Goal: Check status: Check status

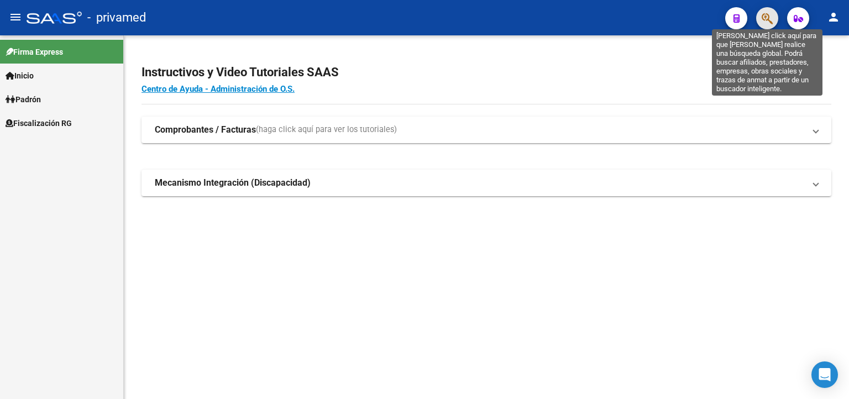
click at [767, 19] on icon "button" at bounding box center [767, 18] width 11 height 13
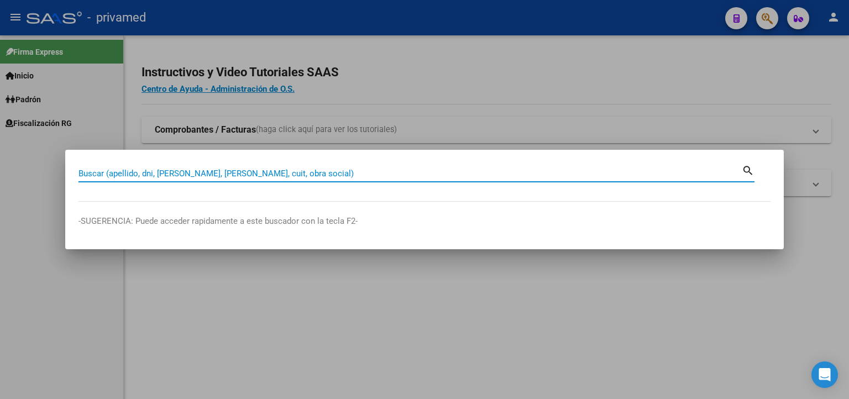
paste input "23331110469"
type input "23331110469"
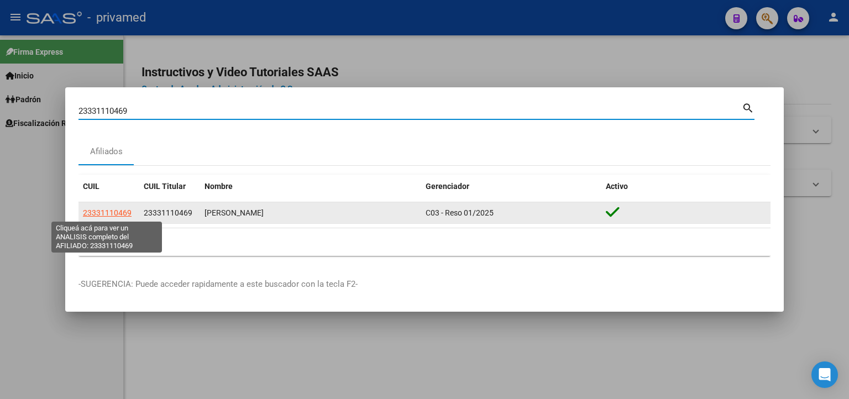
click at [109, 211] on span "23331110469" at bounding box center [107, 212] width 49 height 9
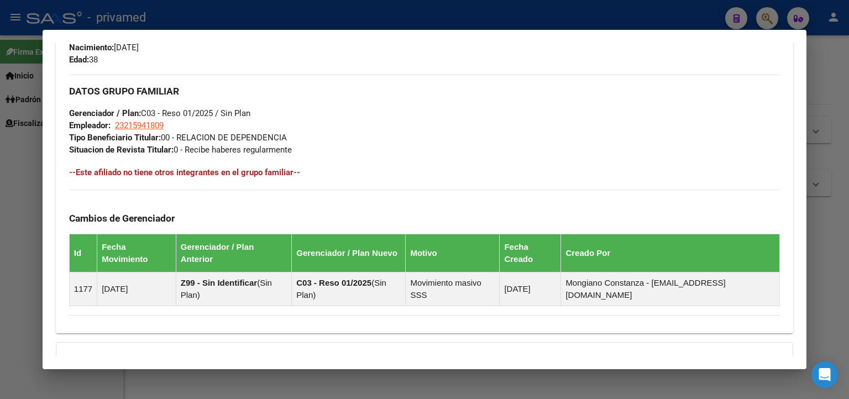
scroll to position [620, 0]
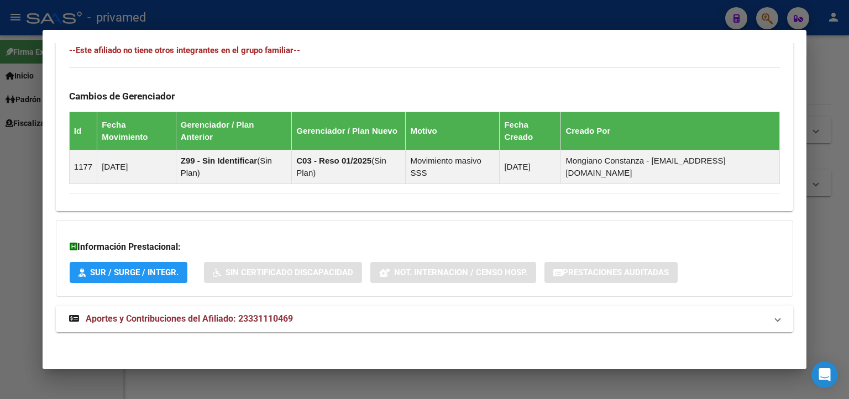
click at [189, 313] on span "Aportes y Contribuciones del Afiliado: 23331110469" at bounding box center [189, 318] width 207 height 11
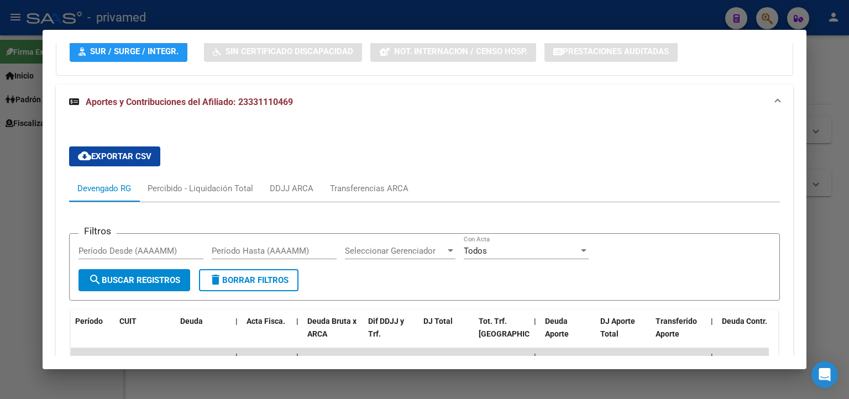
scroll to position [1007, 0]
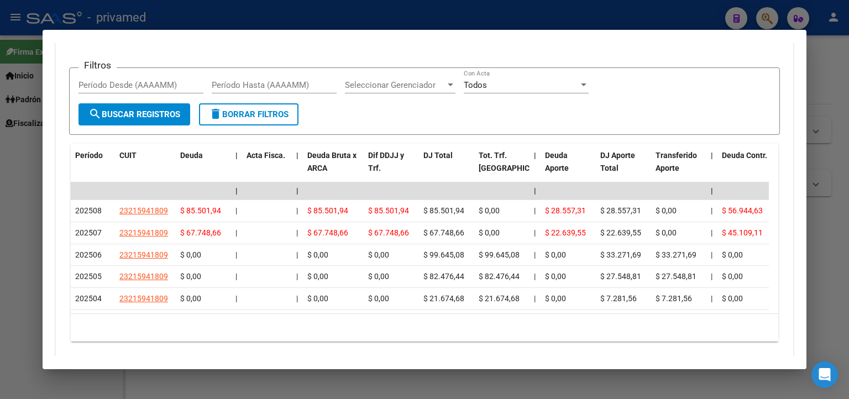
click at [17, 233] on div at bounding box center [424, 199] width 849 height 399
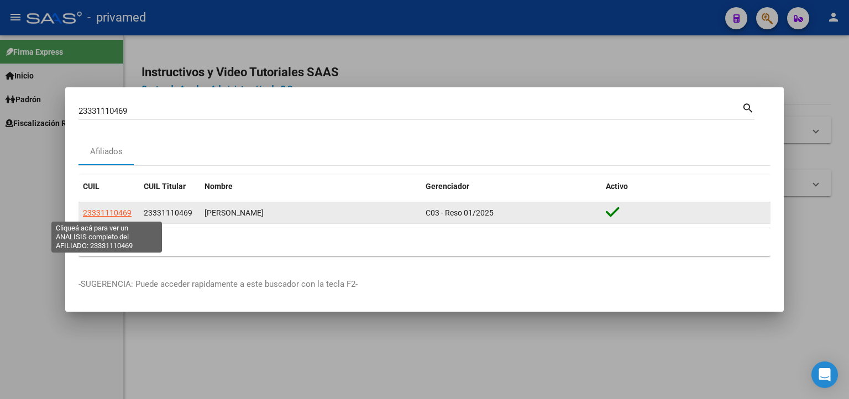
click at [122, 217] on span "23331110469" at bounding box center [107, 212] width 49 height 9
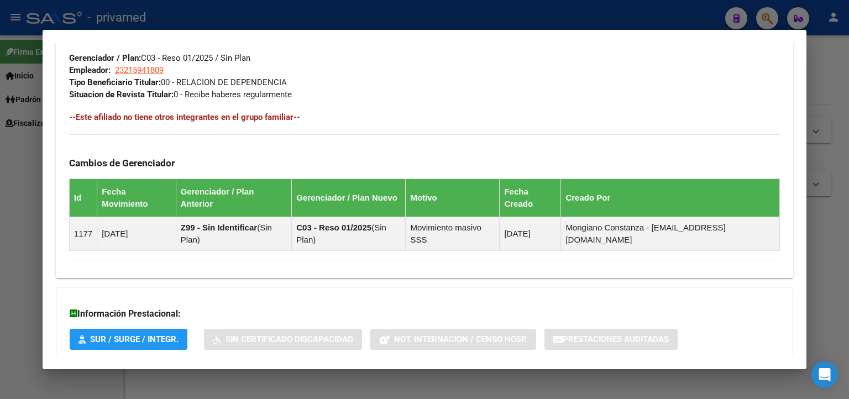
scroll to position [620, 0]
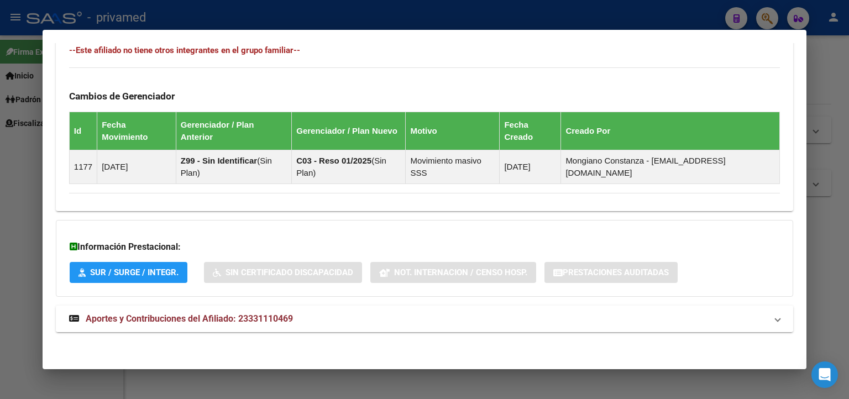
click at [228, 313] on span "Aportes y Contribuciones del Afiliado: 23331110469" at bounding box center [189, 318] width 207 height 11
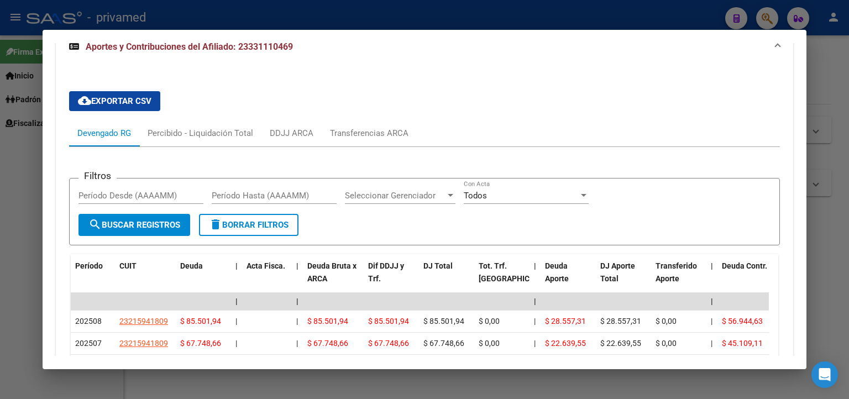
scroll to position [1007, 0]
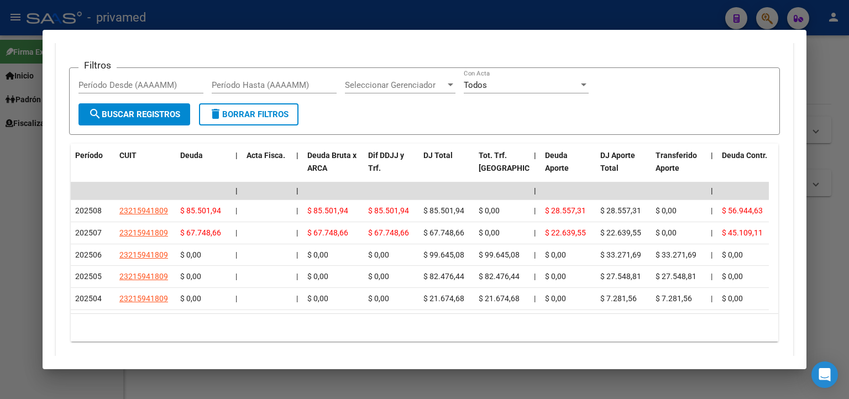
click at [829, 135] on div at bounding box center [424, 199] width 849 height 399
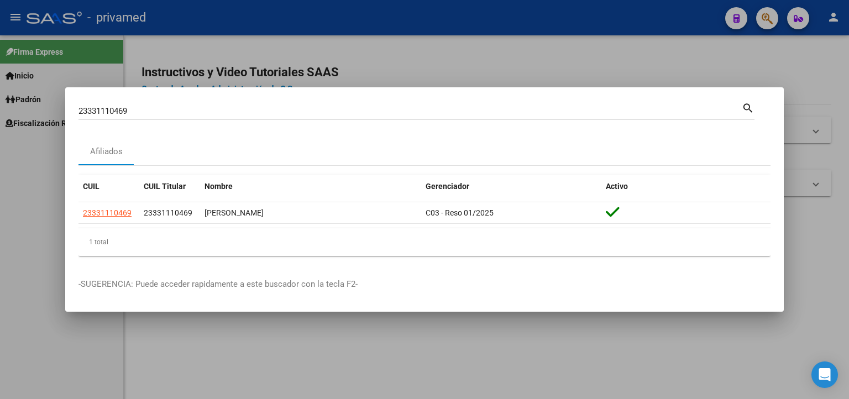
click at [822, 129] on div at bounding box center [424, 199] width 849 height 399
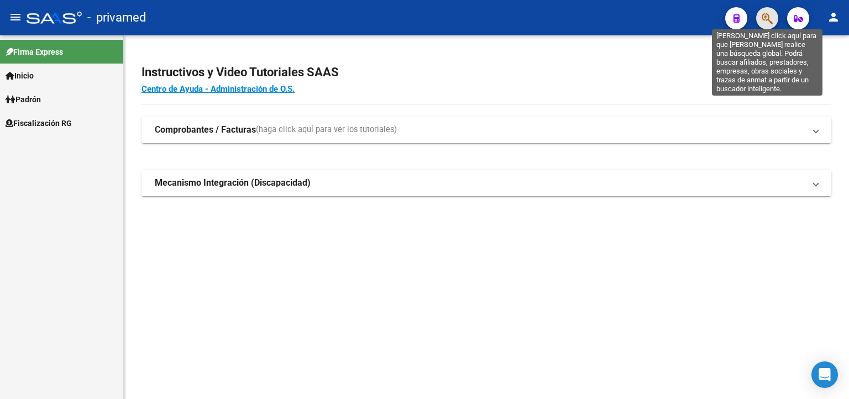
click at [767, 17] on icon "button" at bounding box center [767, 18] width 11 height 13
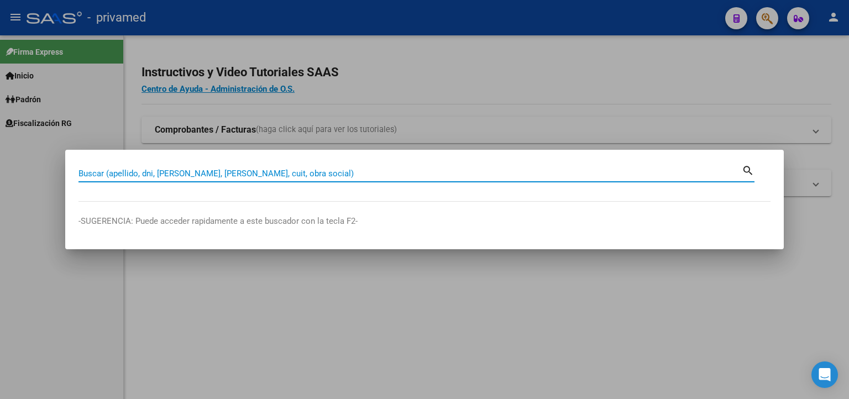
paste input "20365218154"
type input "20365218154"
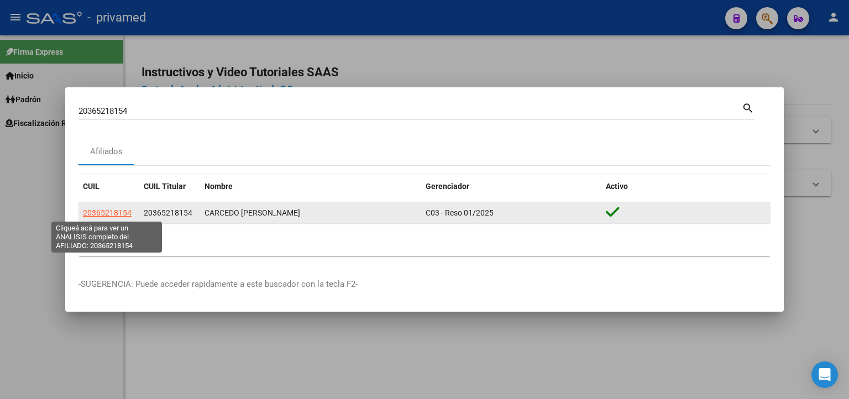
click at [108, 208] on span "20365218154" at bounding box center [107, 212] width 49 height 9
type textarea "20365218154"
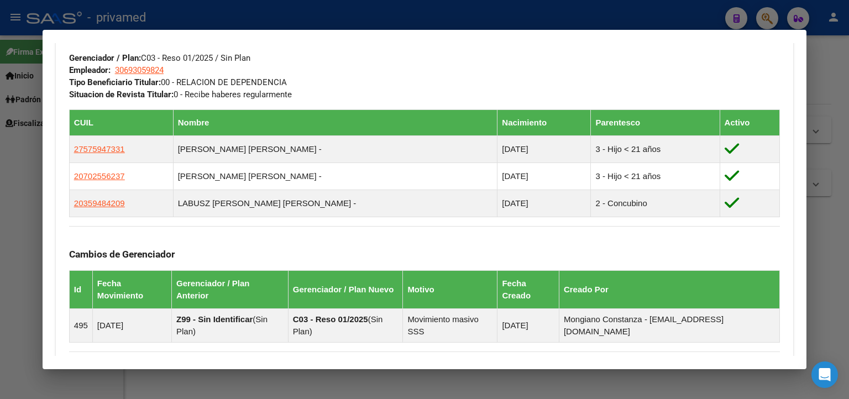
scroll to position [711, 0]
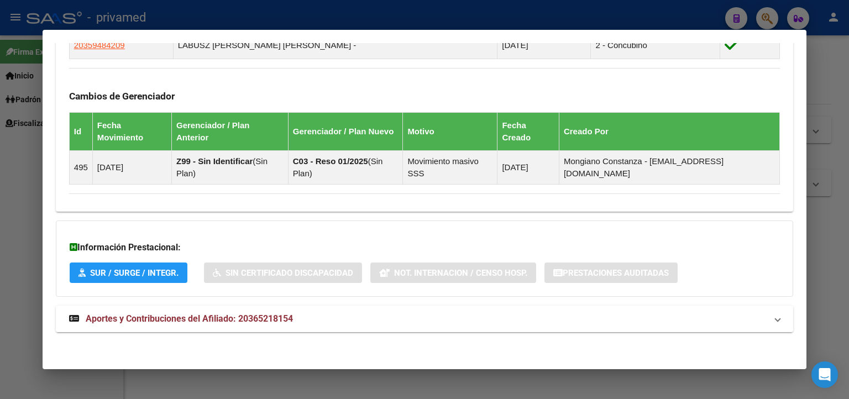
click at [256, 313] on span "Aportes y Contribuciones del Afiliado: 20365218154" at bounding box center [189, 318] width 207 height 11
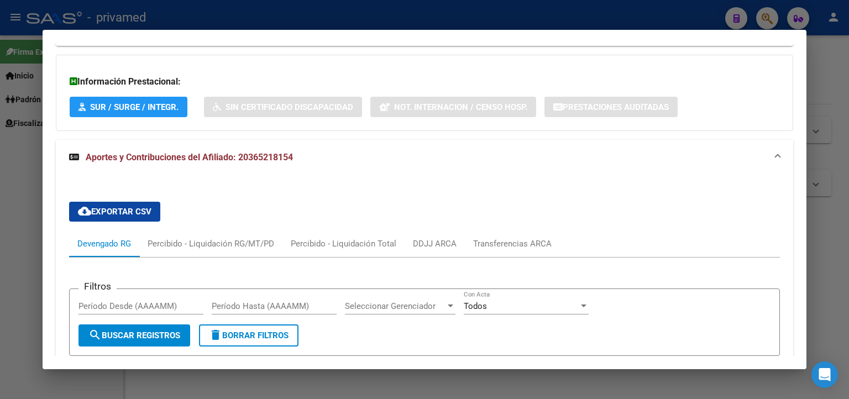
scroll to position [1043, 0]
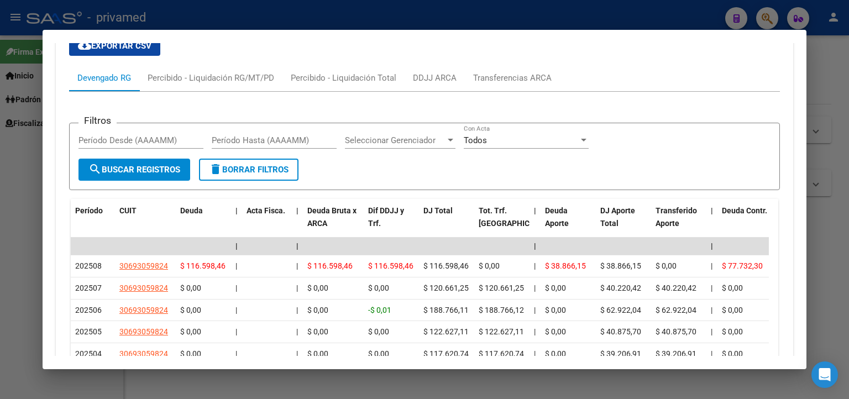
drag, startPoint x: 832, startPoint y: 164, endPoint x: 818, endPoint y: 167, distance: 14.1
click at [829, 164] on div at bounding box center [424, 199] width 849 height 399
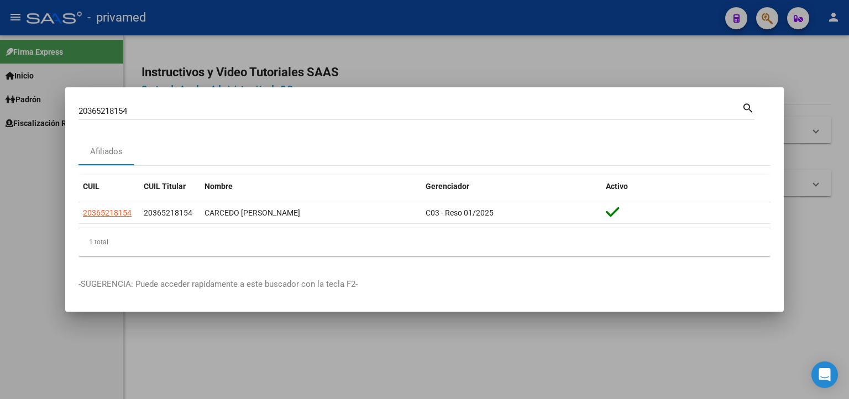
click at [821, 85] on div at bounding box center [424, 199] width 849 height 399
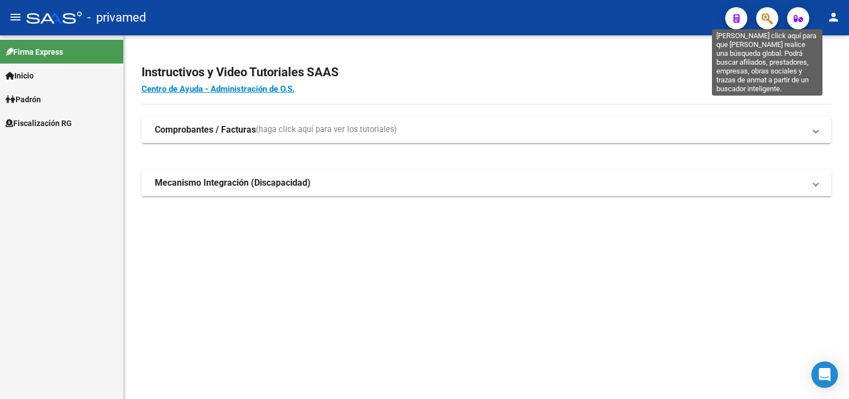
click at [761, 19] on button "button" at bounding box center [767, 18] width 22 height 22
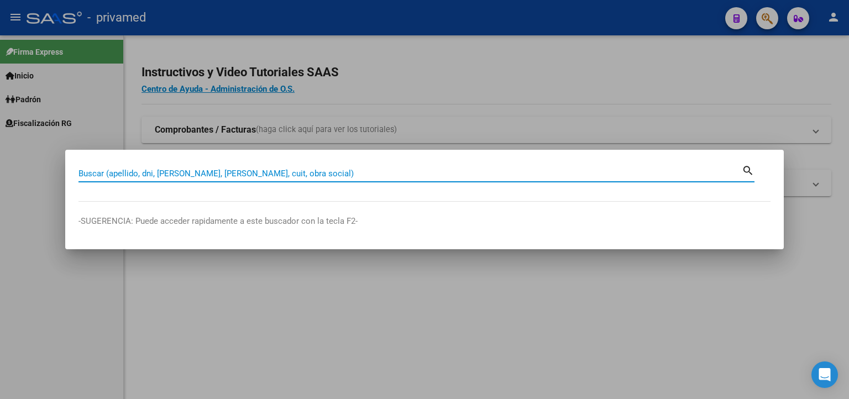
paste input "20250864532"
type input "20250864532"
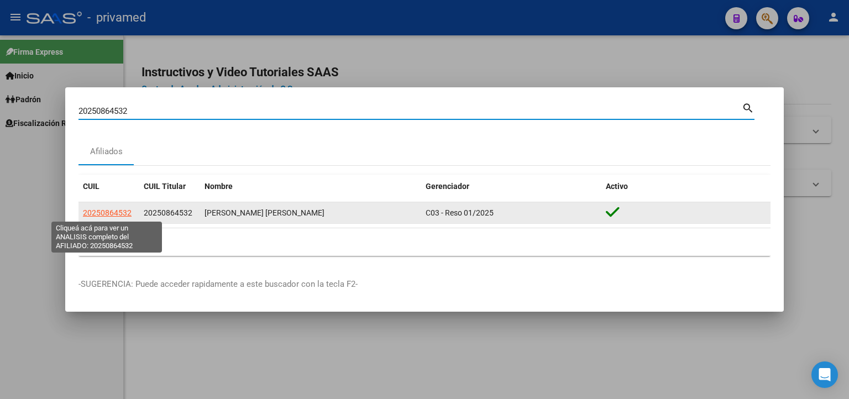
click at [115, 213] on span "20250864532" at bounding box center [107, 212] width 49 height 9
type textarea "20250864532"
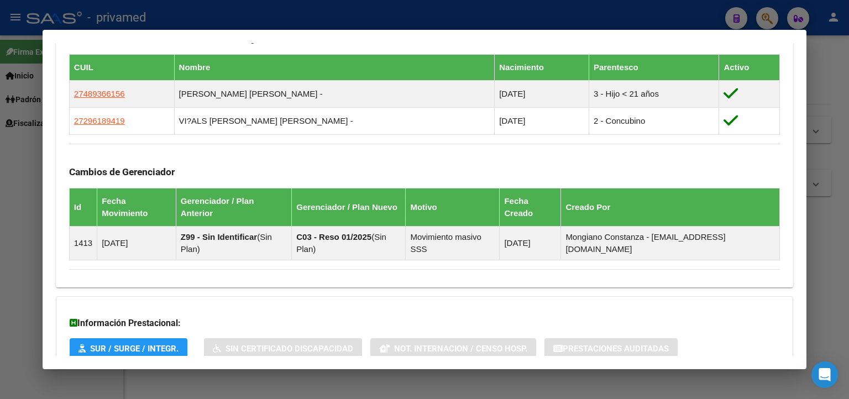
scroll to position [684, 0]
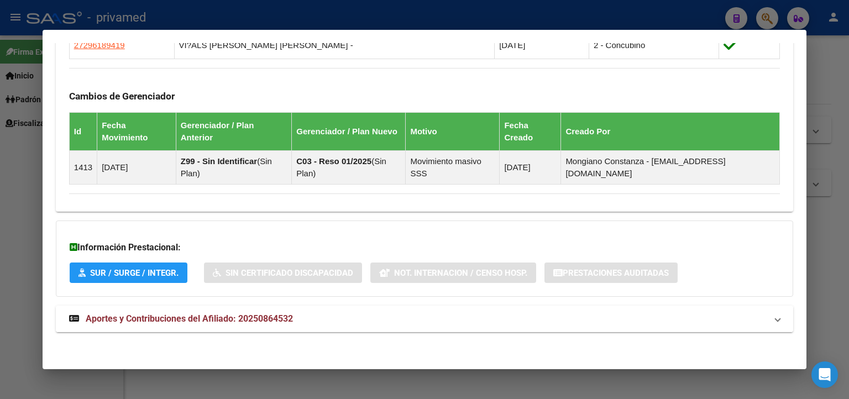
click at [213, 315] on span "Aportes y Contribuciones del Afiliado: 20250864532" at bounding box center [189, 318] width 207 height 11
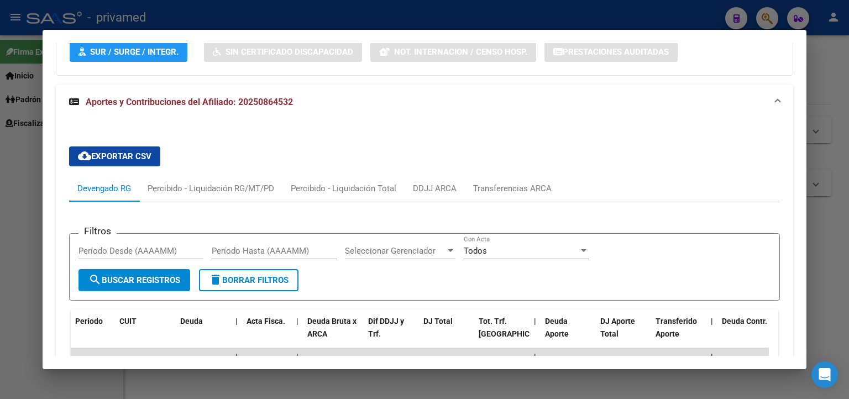
scroll to position [1115, 0]
